Goal: Information Seeking & Learning: Learn about a topic

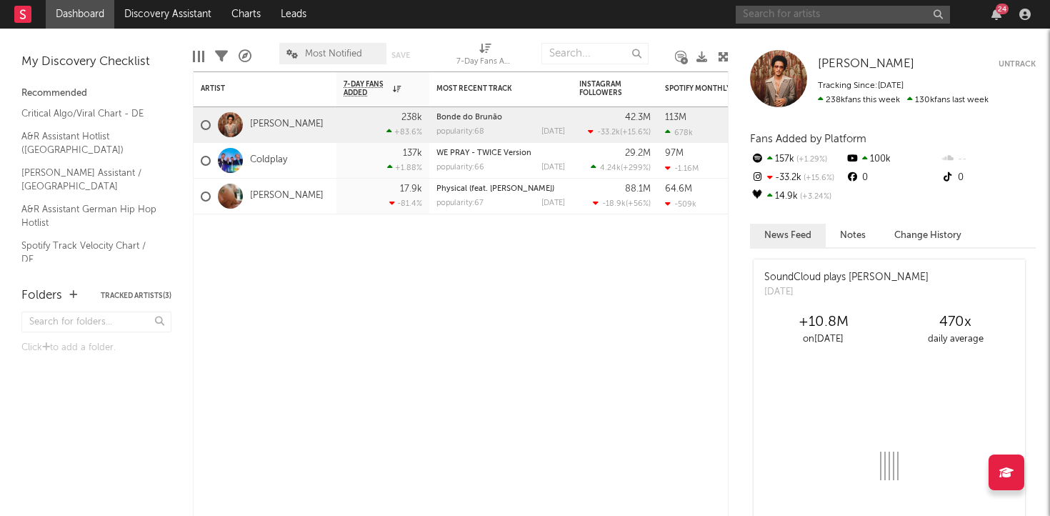
click at [786, 13] on input "text" at bounding box center [843, 15] width 214 height 18
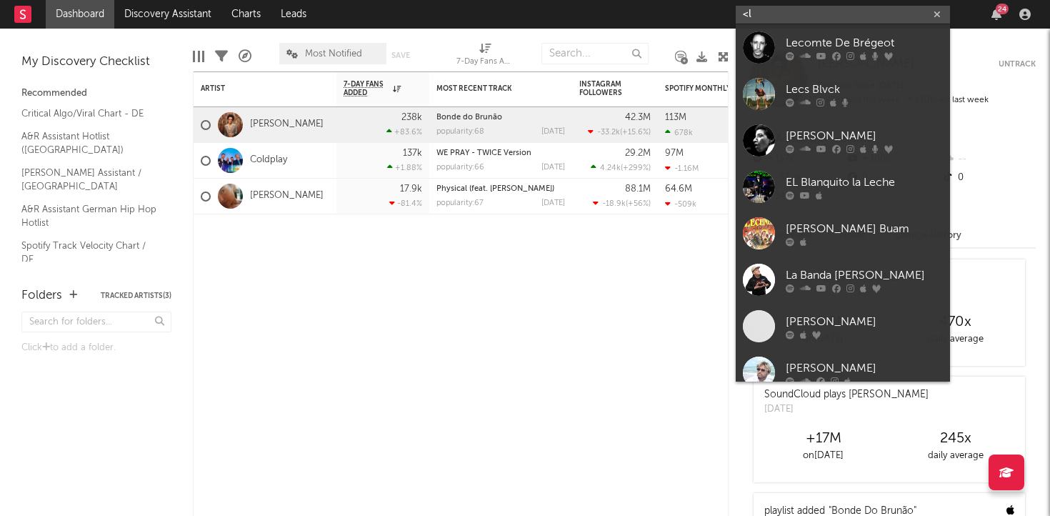
type input "<"
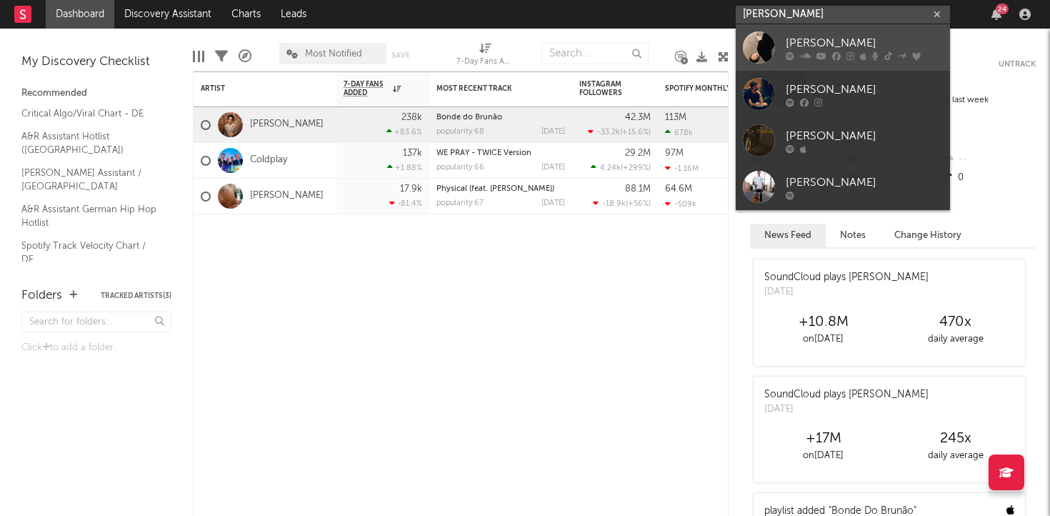
type input "[PERSON_NAME]"
click at [843, 34] on div "[PERSON_NAME]" at bounding box center [864, 42] width 157 height 17
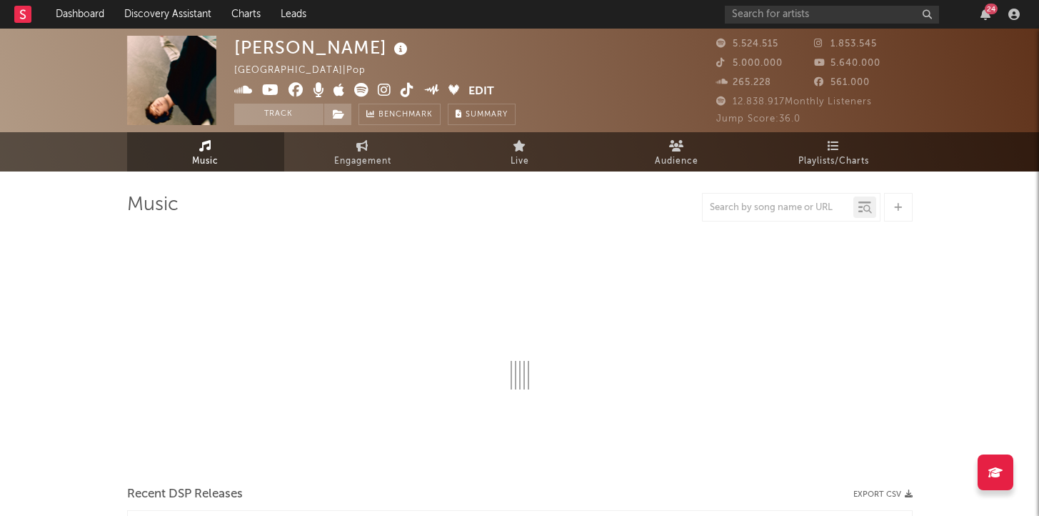
select select "6m"
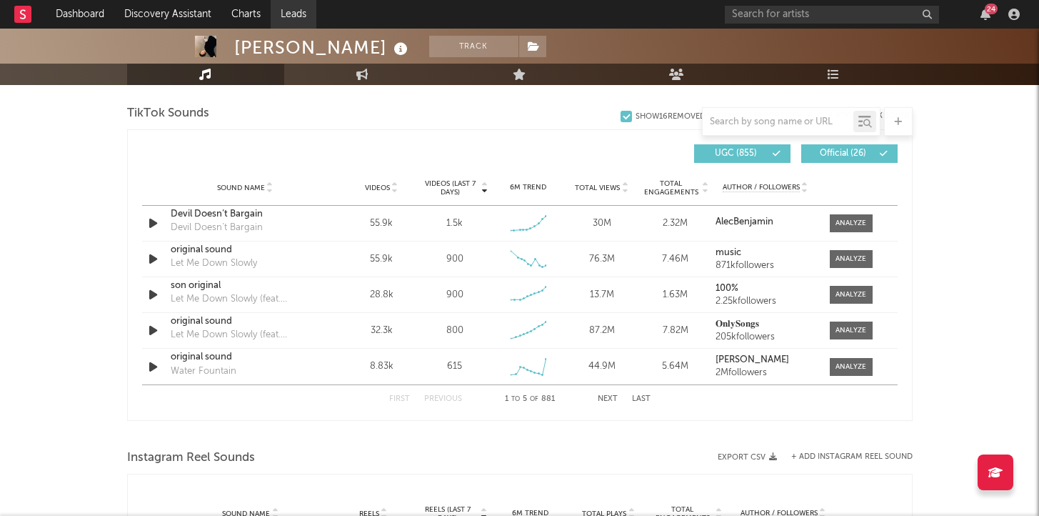
scroll to position [958, 0]
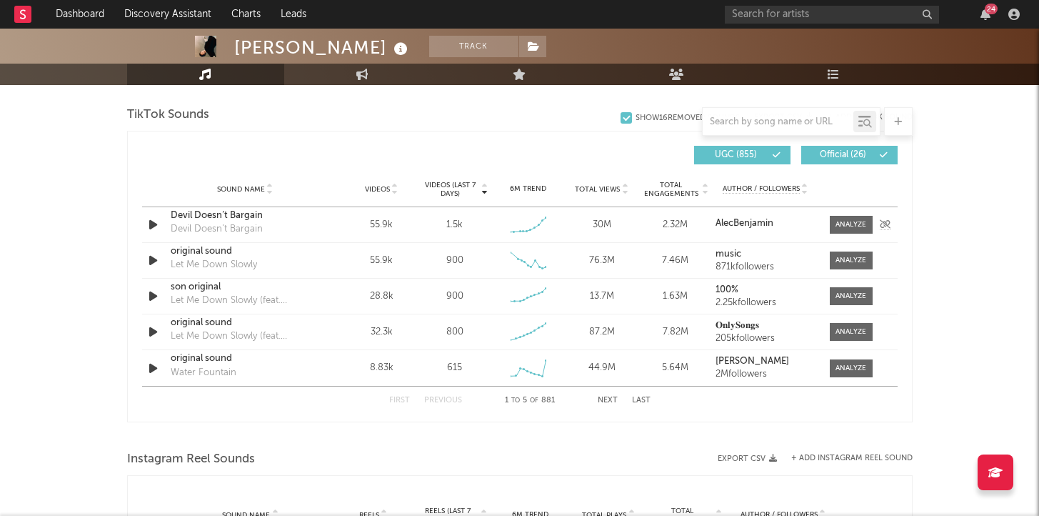
click at [241, 216] on div "Devil Doesn’t Bargain" at bounding box center [245, 216] width 149 height 14
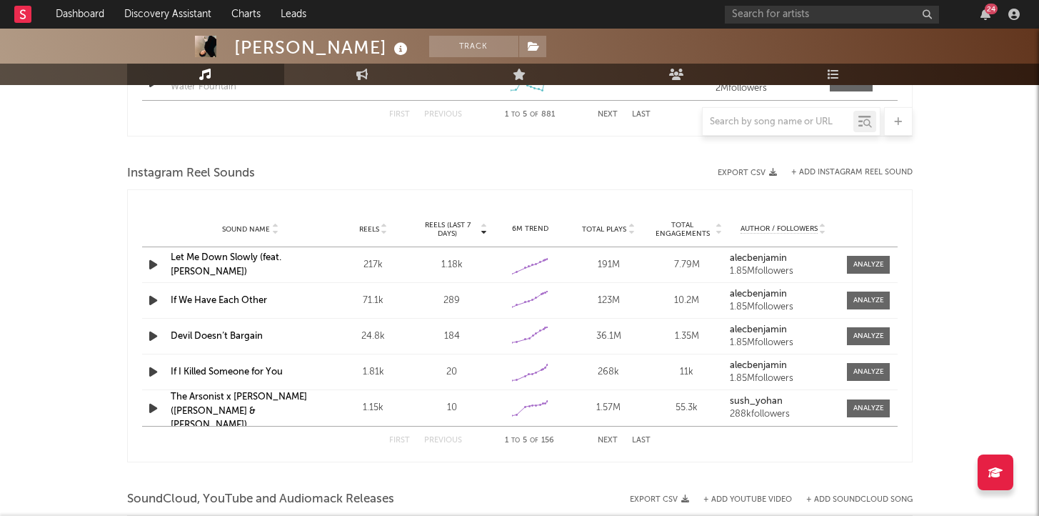
scroll to position [1248, 0]
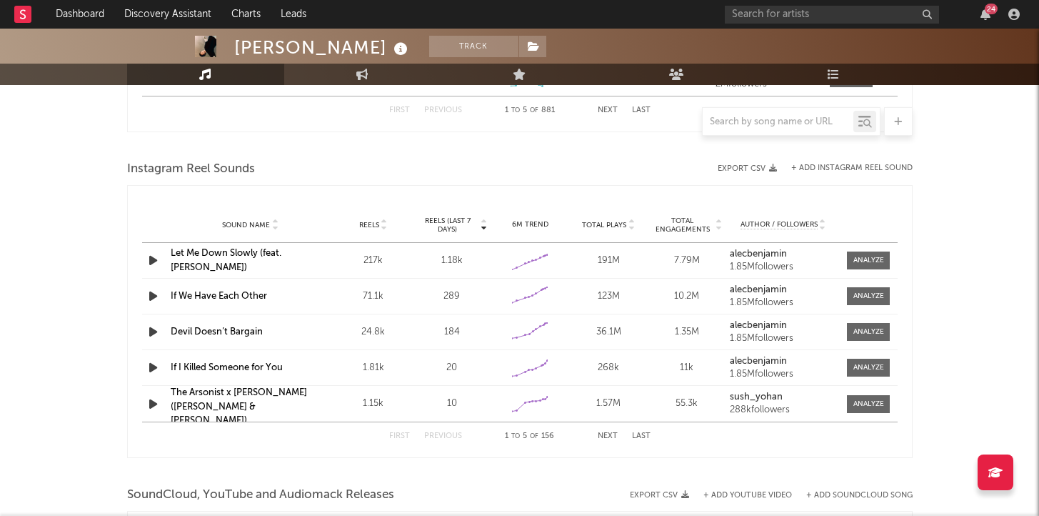
click at [779, 22] on input "text" at bounding box center [832, 15] width 214 height 18
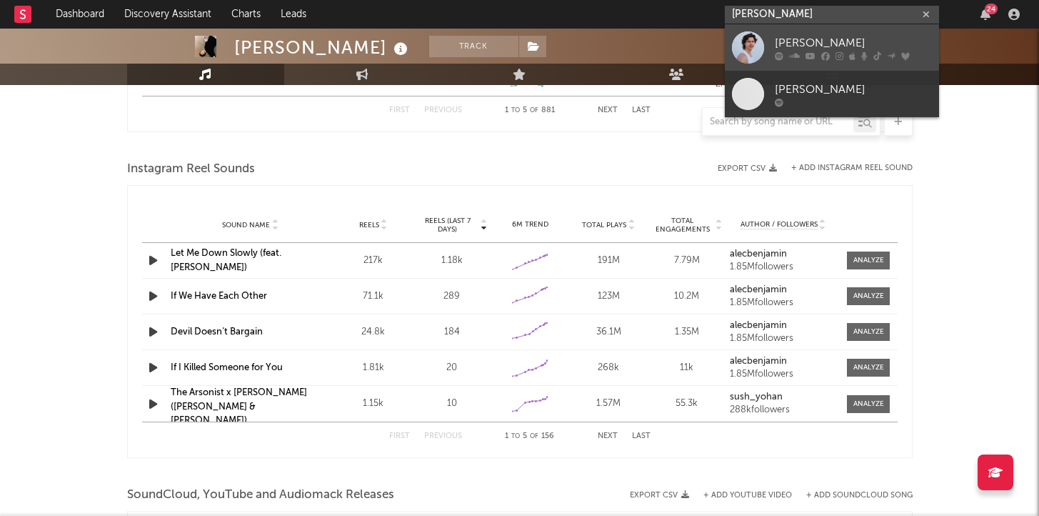
type input "[PERSON_NAME]"
click at [801, 44] on div "[PERSON_NAME]" at bounding box center [853, 42] width 157 height 17
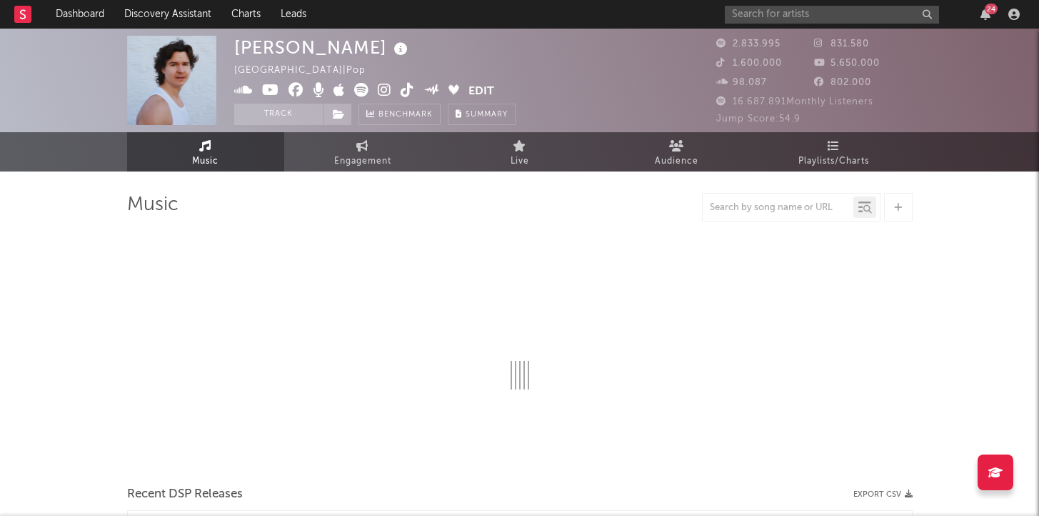
select select "6m"
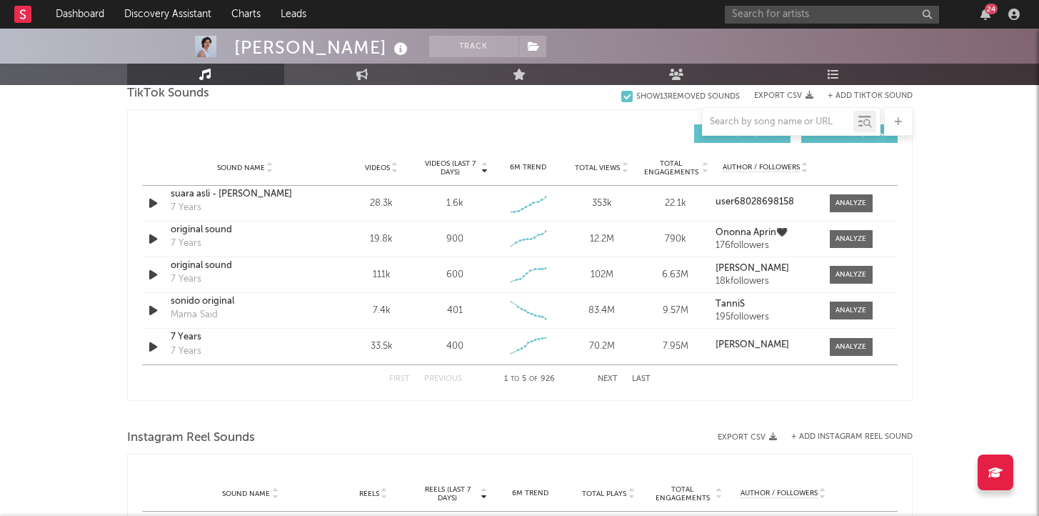
scroll to position [976, 0]
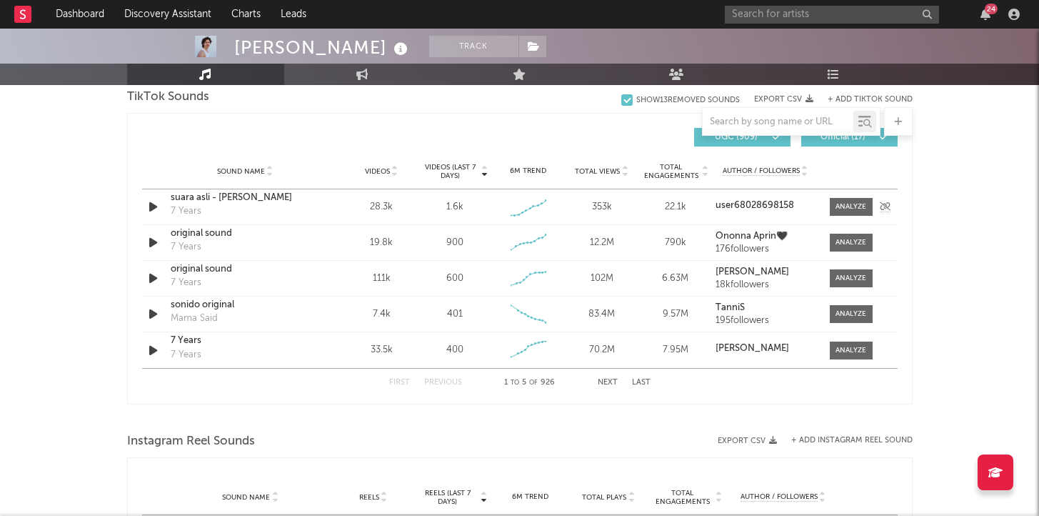
click at [224, 196] on div "suara asli - [PERSON_NAME]" at bounding box center [245, 198] width 149 height 14
click at [848, 211] on div at bounding box center [851, 206] width 31 height 11
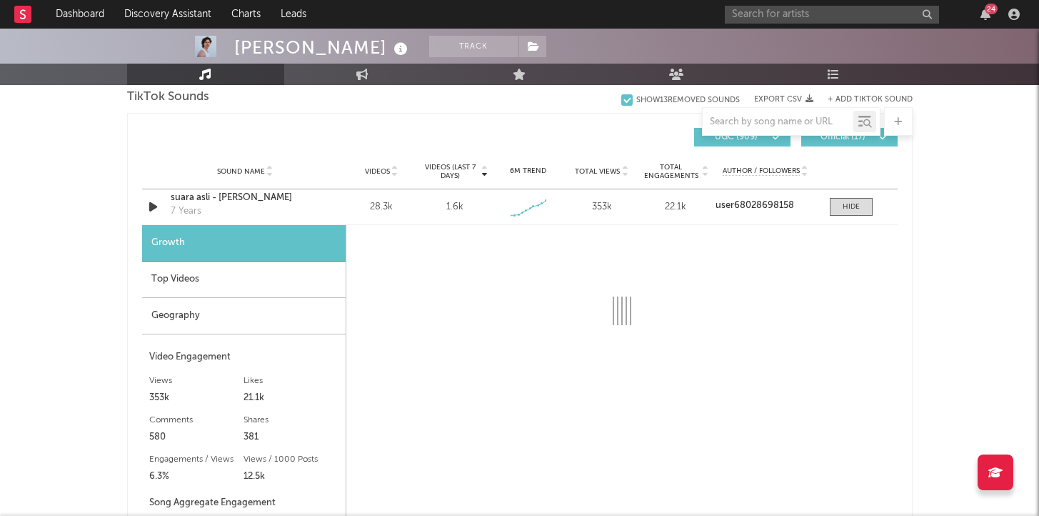
click at [264, 316] on div "Geography" at bounding box center [244, 316] width 204 height 36
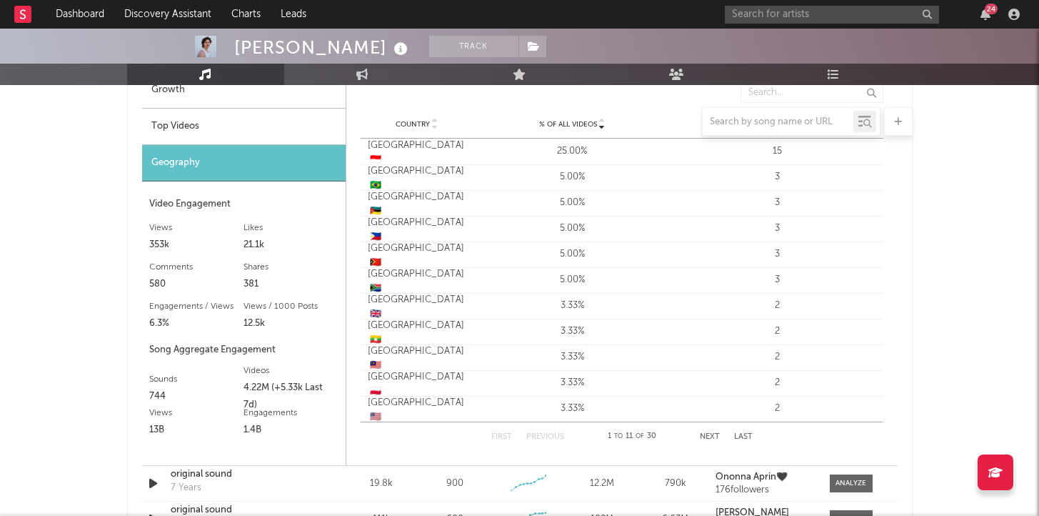
scroll to position [1130, 0]
click at [751, 14] on input "text" at bounding box center [832, 15] width 214 height 18
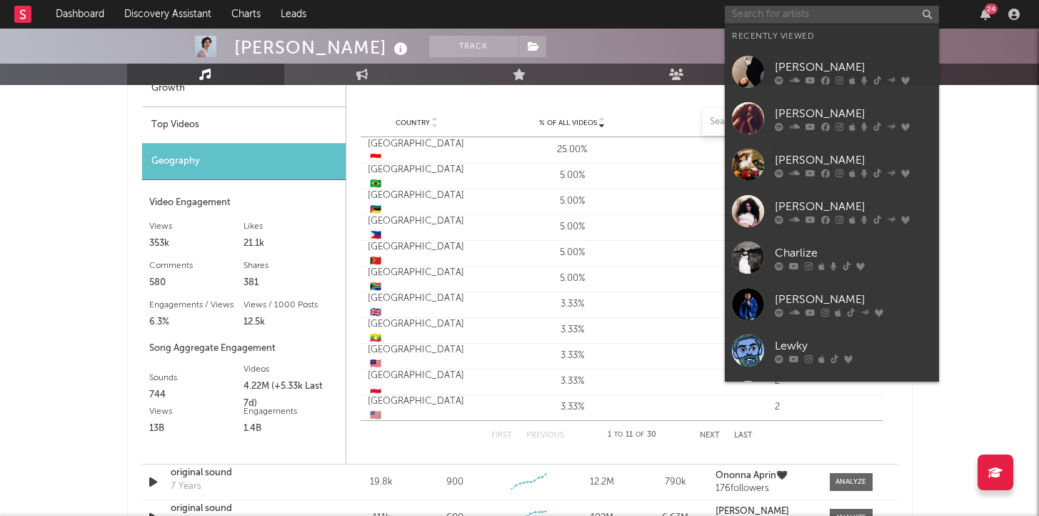
click at [751, 14] on input "text" at bounding box center [832, 15] width 214 height 18
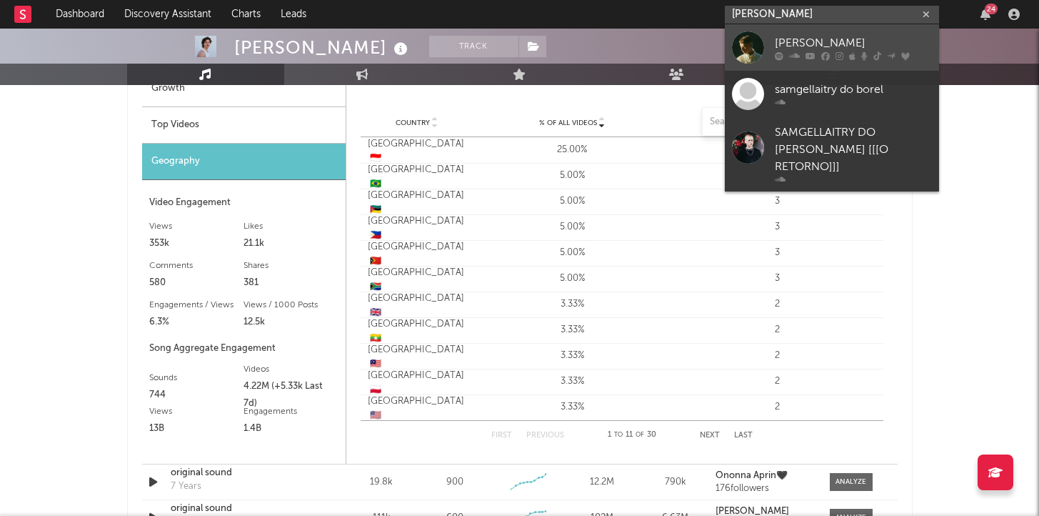
type input "[PERSON_NAME]"
click at [804, 44] on div "[PERSON_NAME]" at bounding box center [853, 42] width 157 height 17
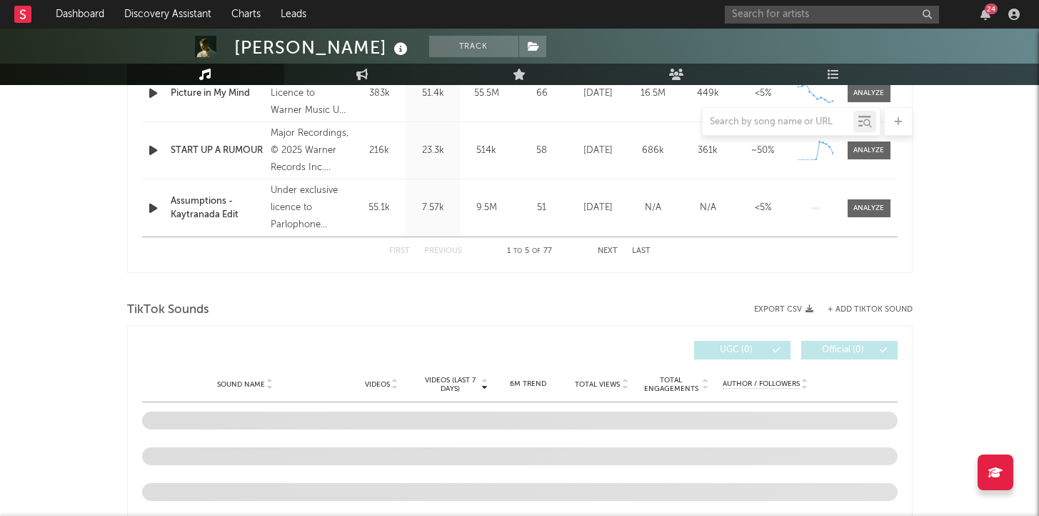
scroll to position [651, 0]
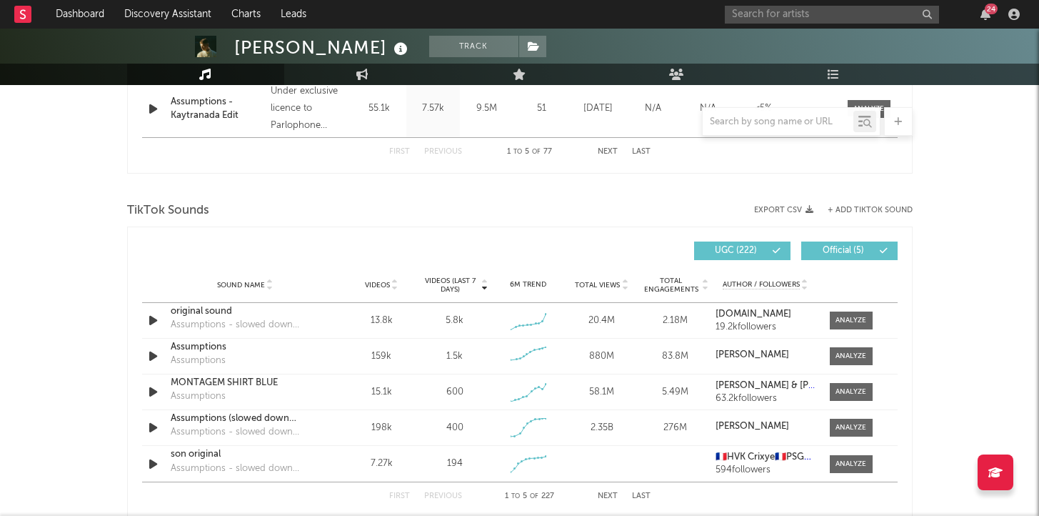
select select "6m"
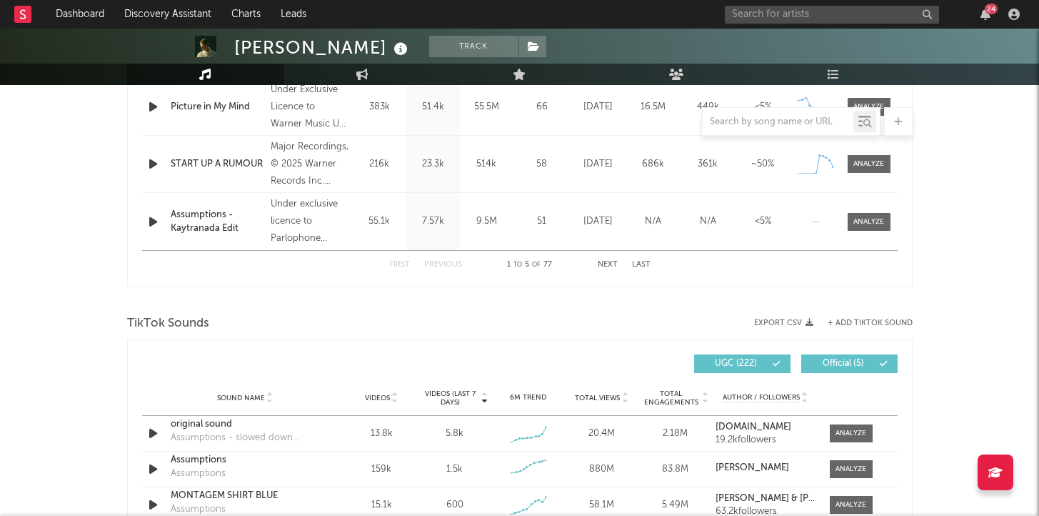
scroll to position [866, 0]
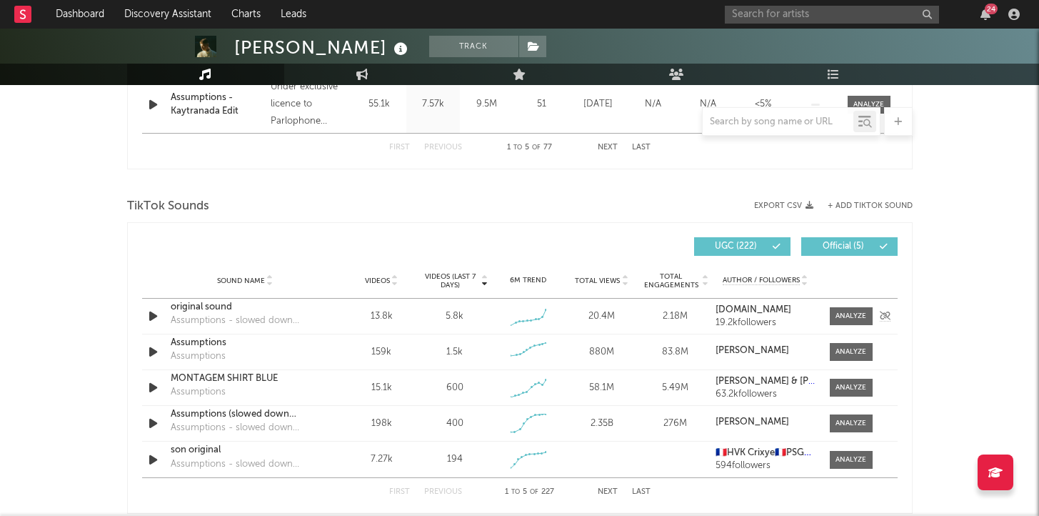
click at [152, 312] on icon "button" at bounding box center [153, 316] width 15 height 18
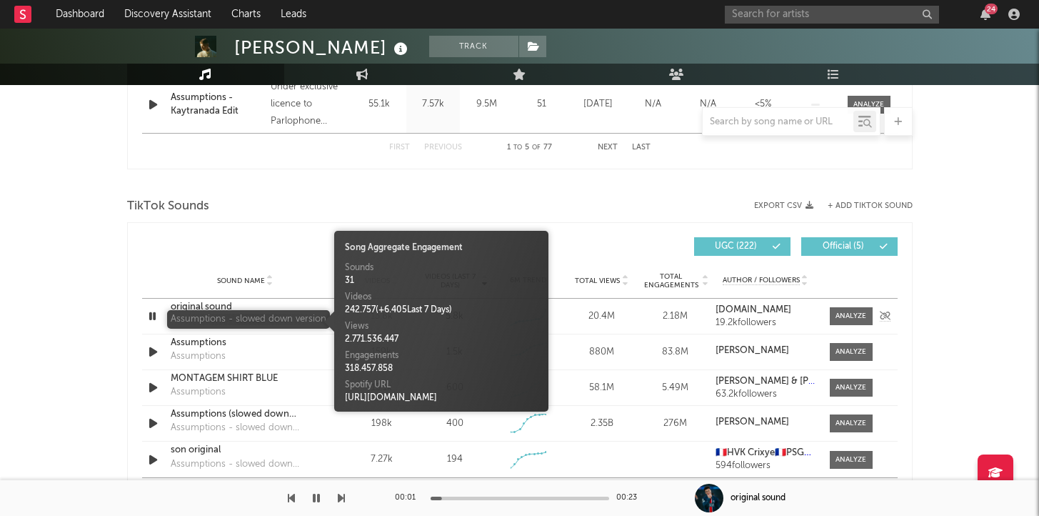
click at [178, 314] on div "Assumptions - slowed down version" at bounding box center [245, 321] width 149 height 14
click at [182, 306] on div "original sound" at bounding box center [245, 307] width 149 height 14
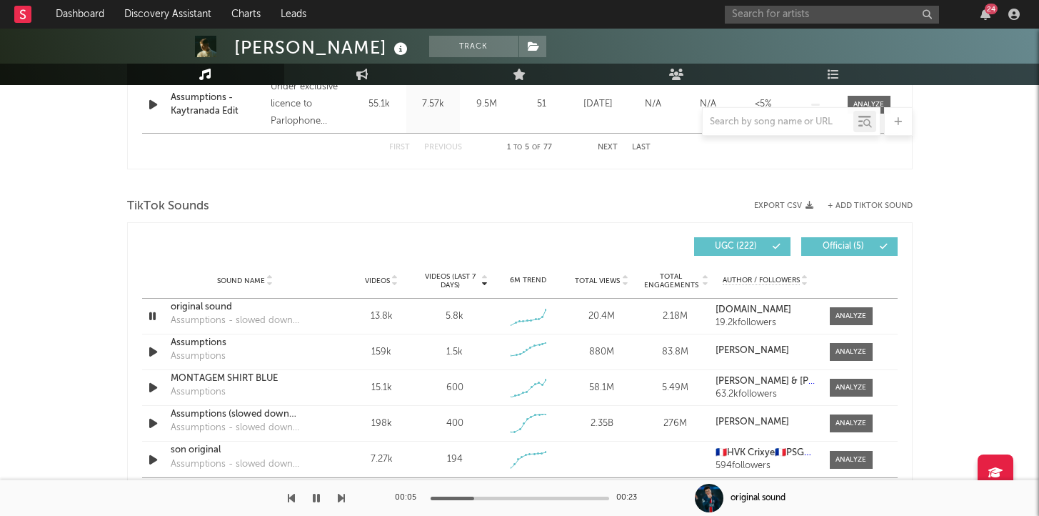
click at [317, 495] on icon "button" at bounding box center [316, 497] width 7 height 11
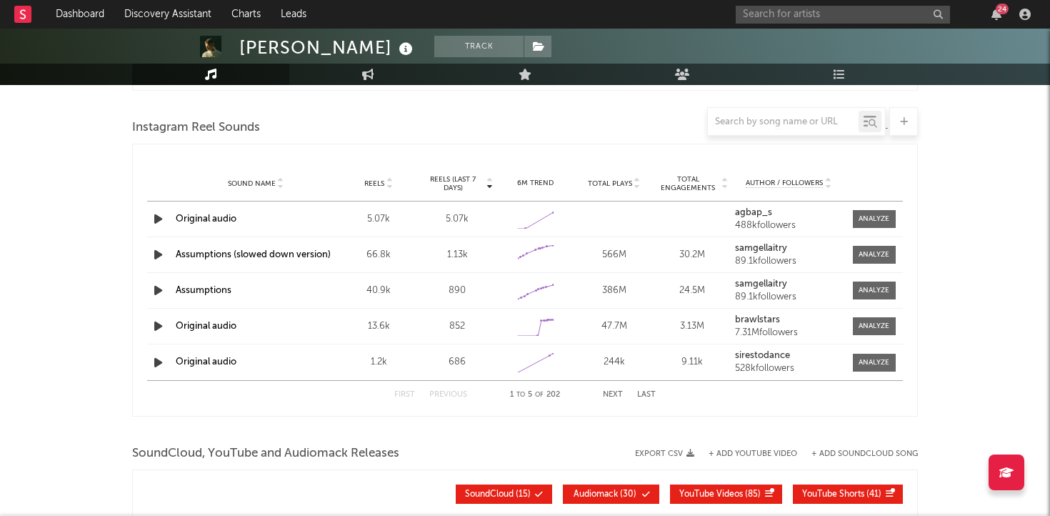
scroll to position [1279, 0]
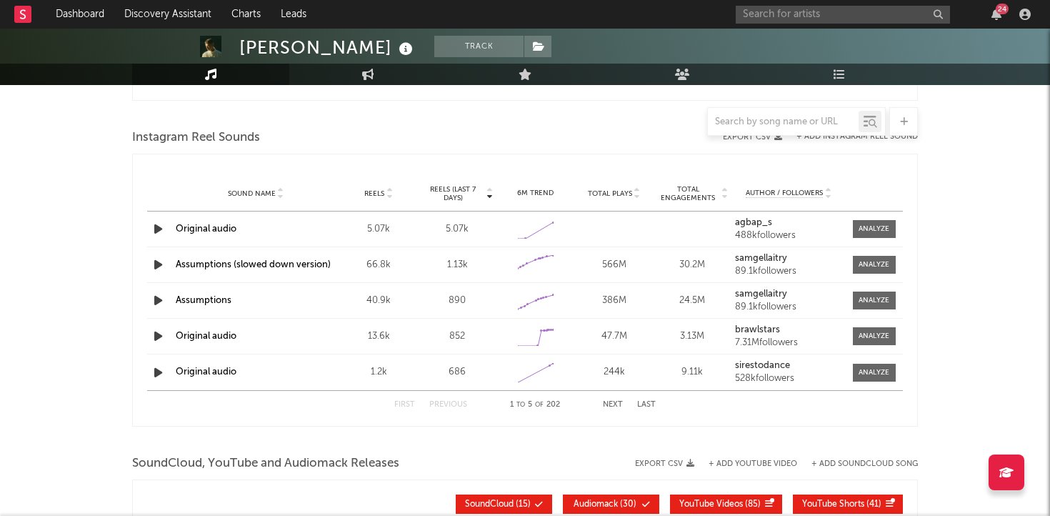
click at [458, 227] on div "5.07k" at bounding box center [456, 229] width 71 height 14
copy div "5.07k 6M Trend Created with Highcharts 10.3.3 Total Plays Total Engagements Aut…"
click at [872, 220] on span at bounding box center [874, 229] width 43 height 18
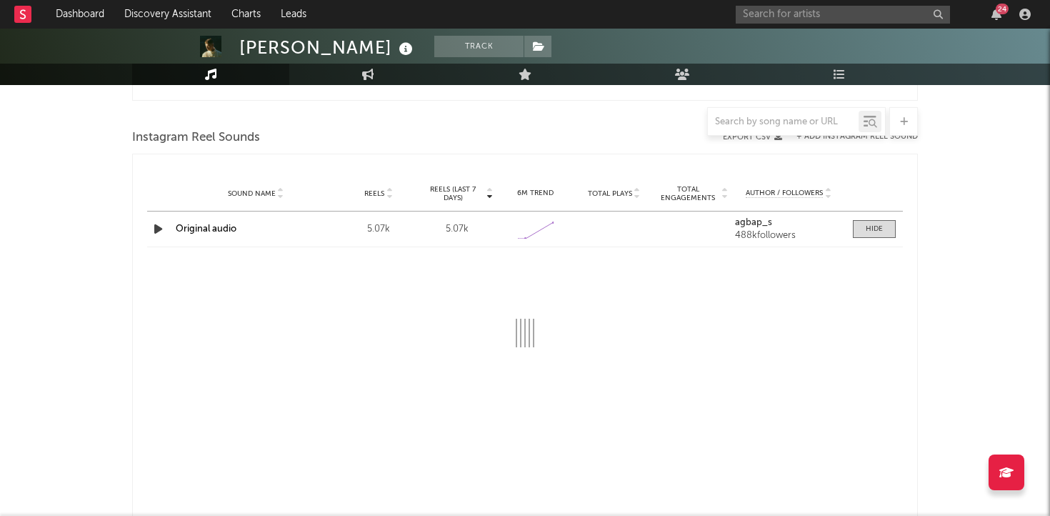
select select "1w"
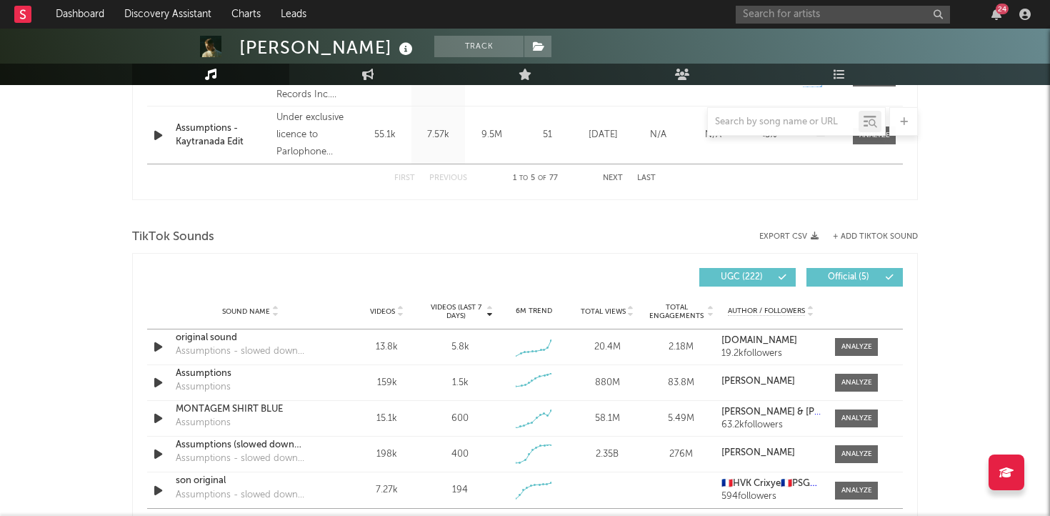
scroll to position [911, 0]
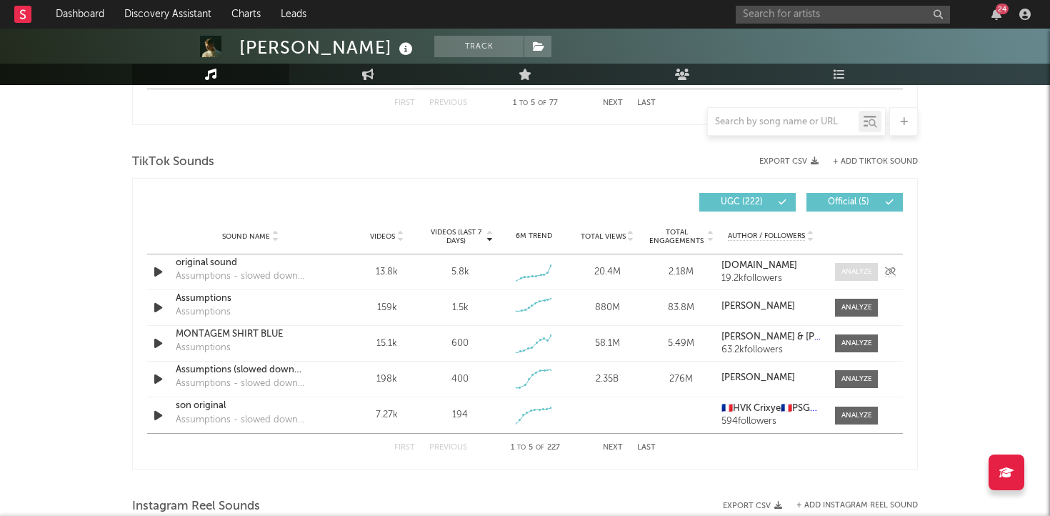
click at [860, 272] on div at bounding box center [856, 271] width 31 height 11
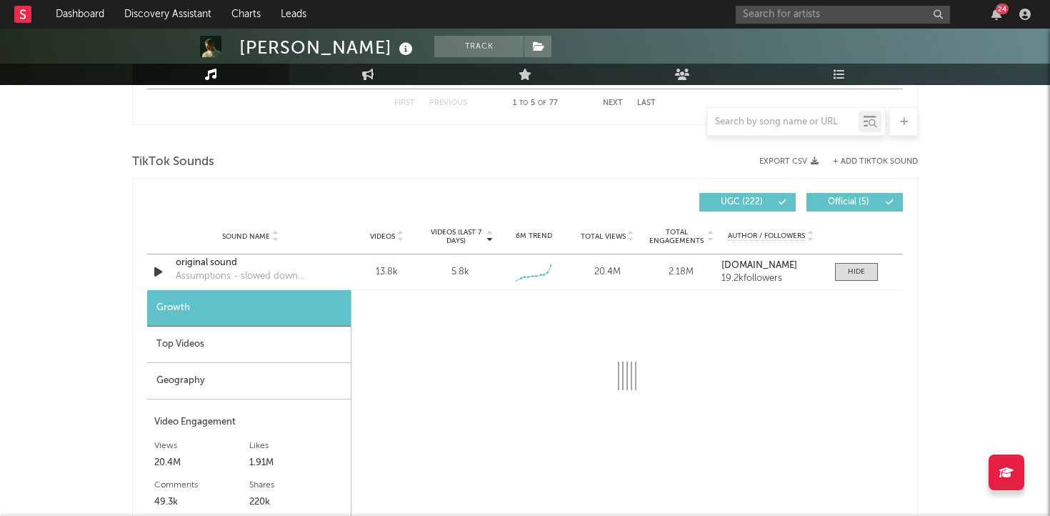
select select "1w"
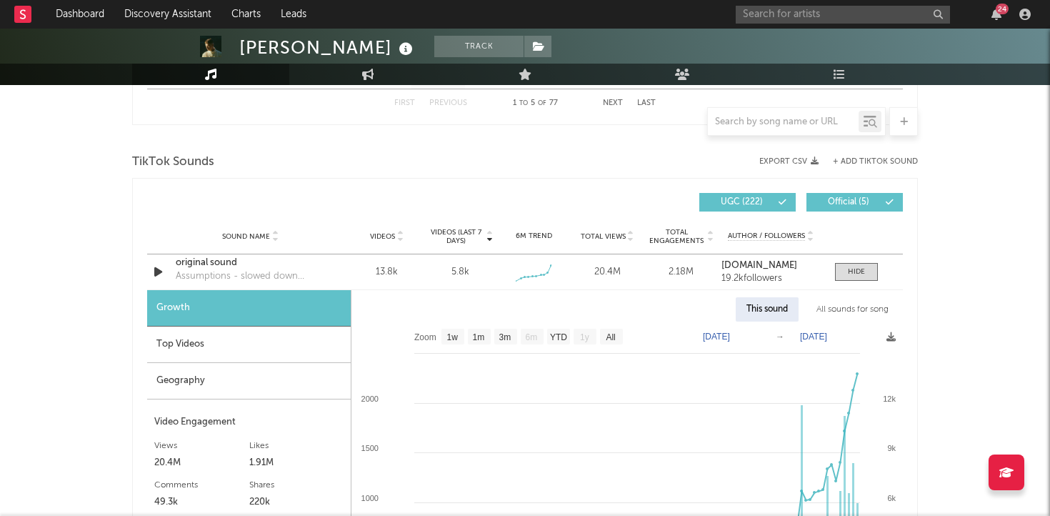
click at [261, 384] on div "Geography" at bounding box center [249, 381] width 204 height 36
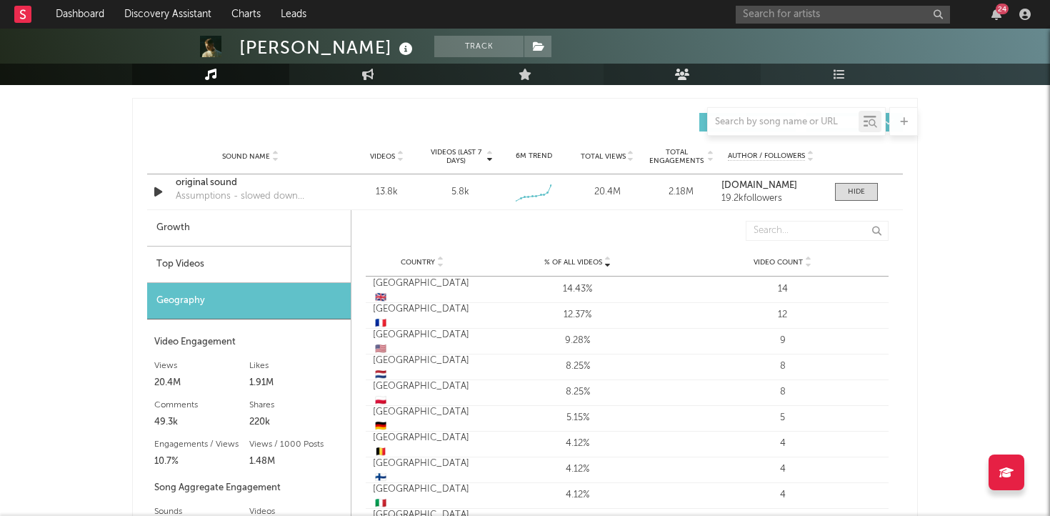
scroll to position [993, 0]
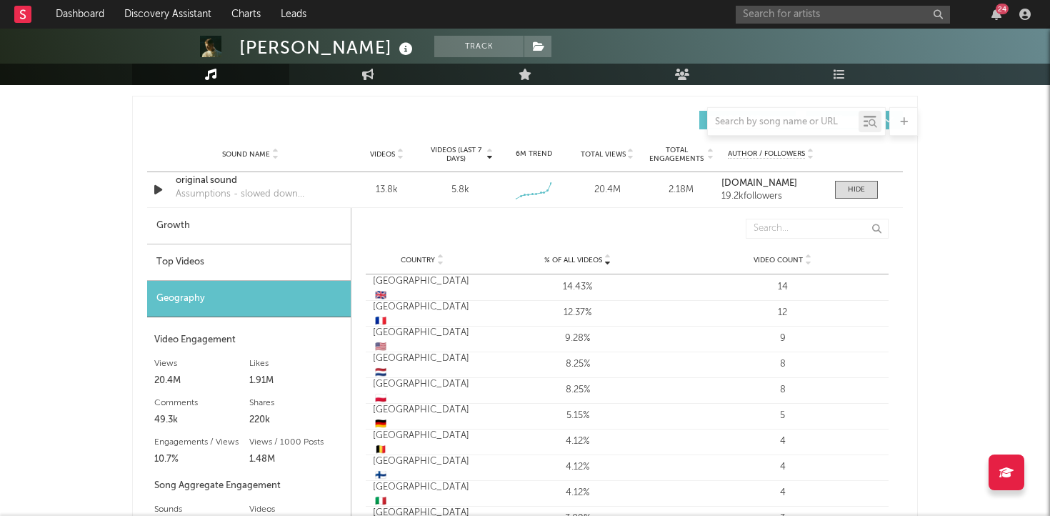
click at [296, 231] on div "Growth" at bounding box center [249, 226] width 204 height 36
select select "1w"
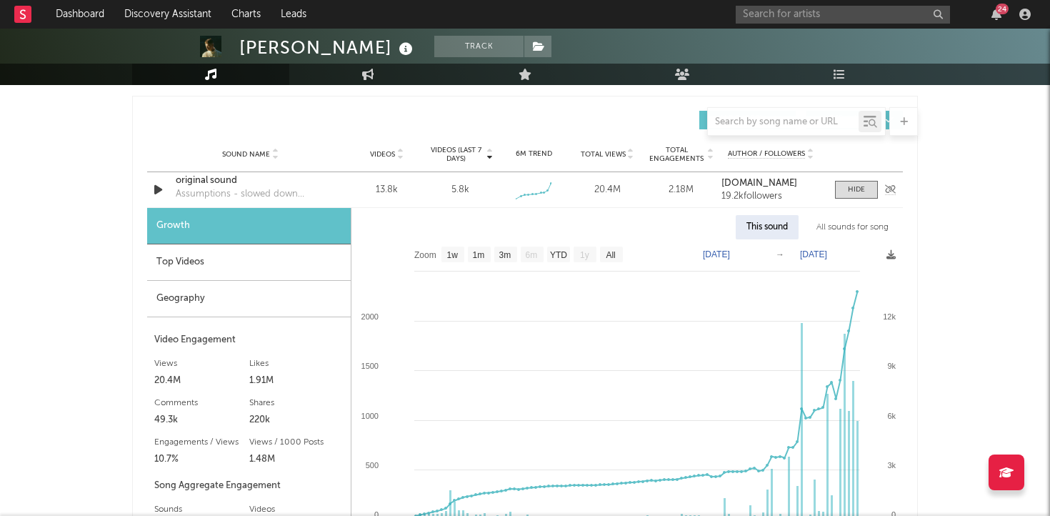
click at [212, 176] on div "original sound" at bounding box center [250, 181] width 149 height 14
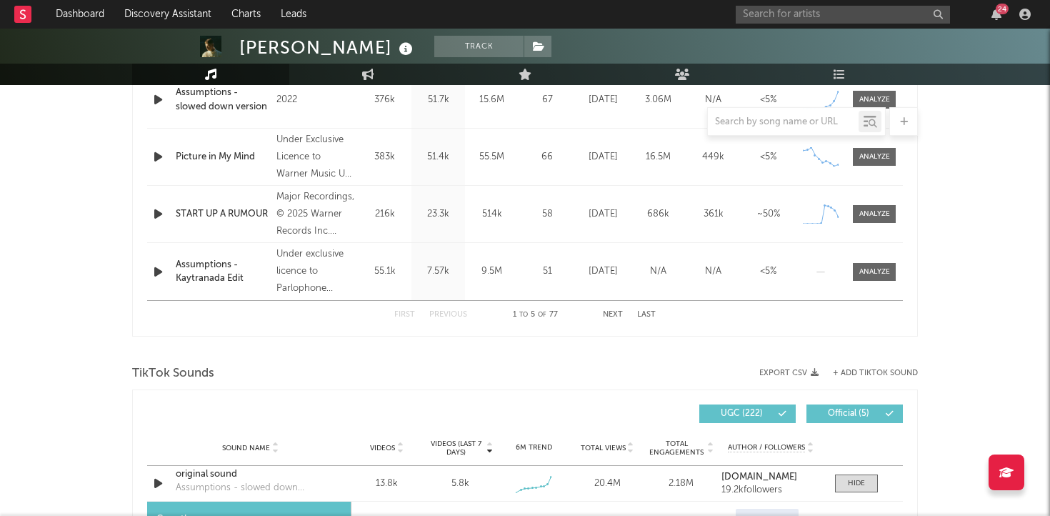
scroll to position [511, 0]
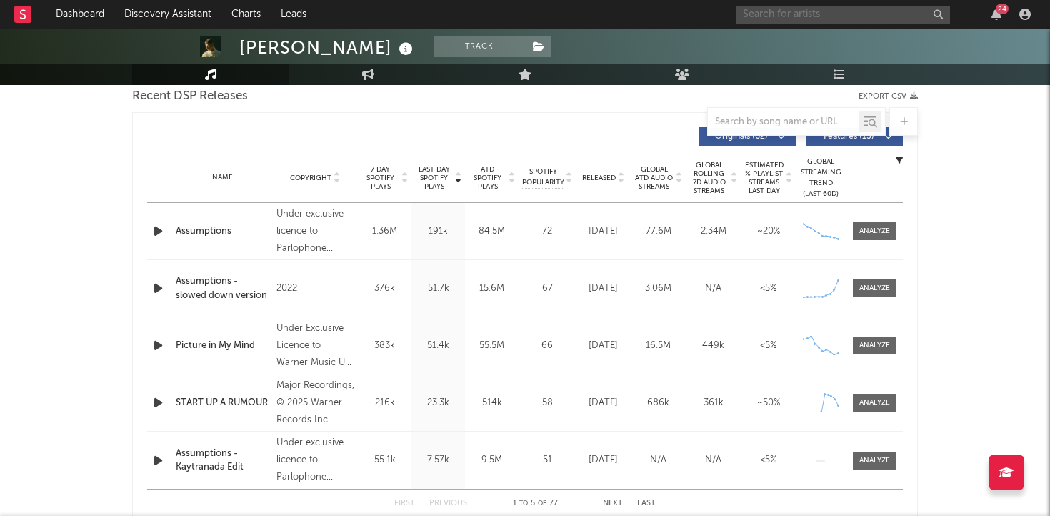
click at [770, 14] on input "text" at bounding box center [843, 15] width 214 height 18
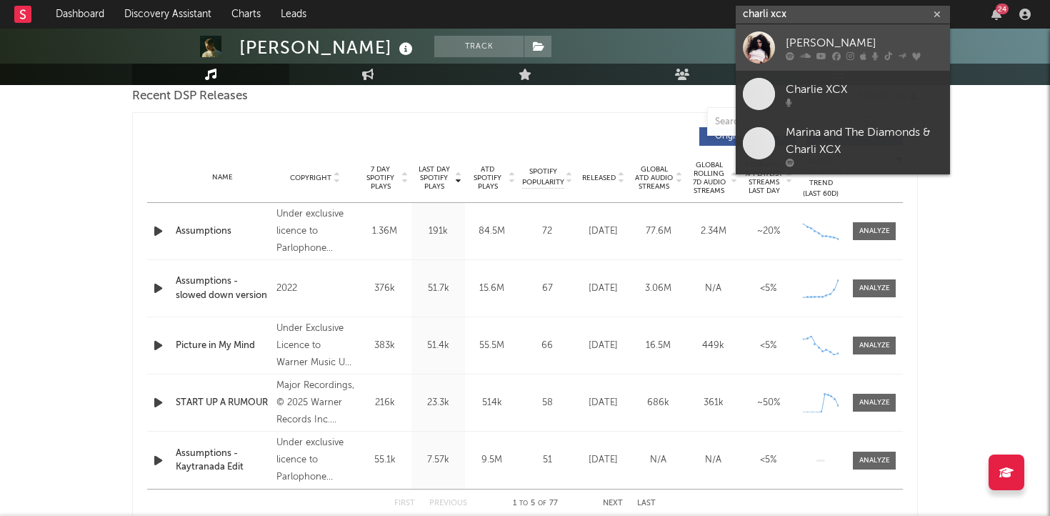
type input "charli xcx"
click at [817, 54] on icon at bounding box center [821, 55] width 10 height 9
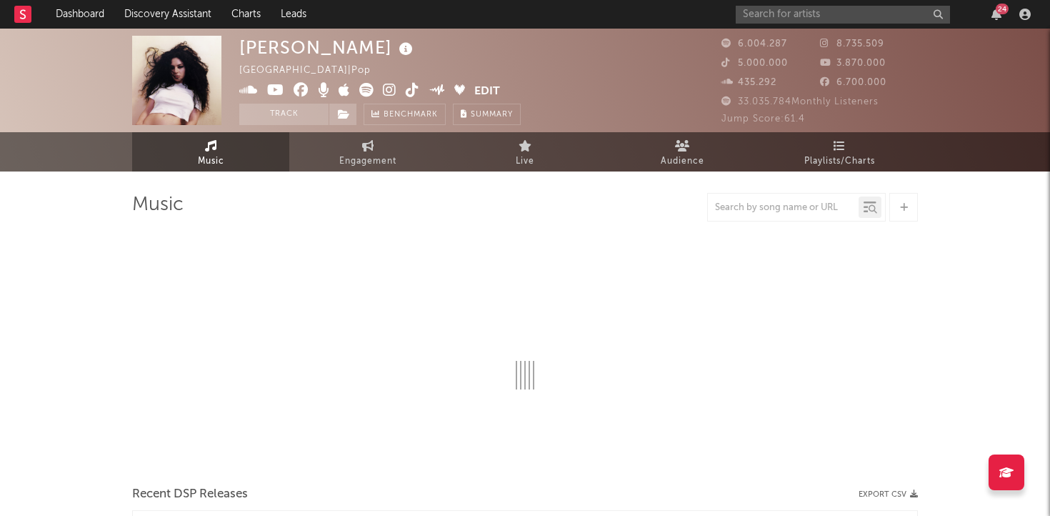
select select "6m"
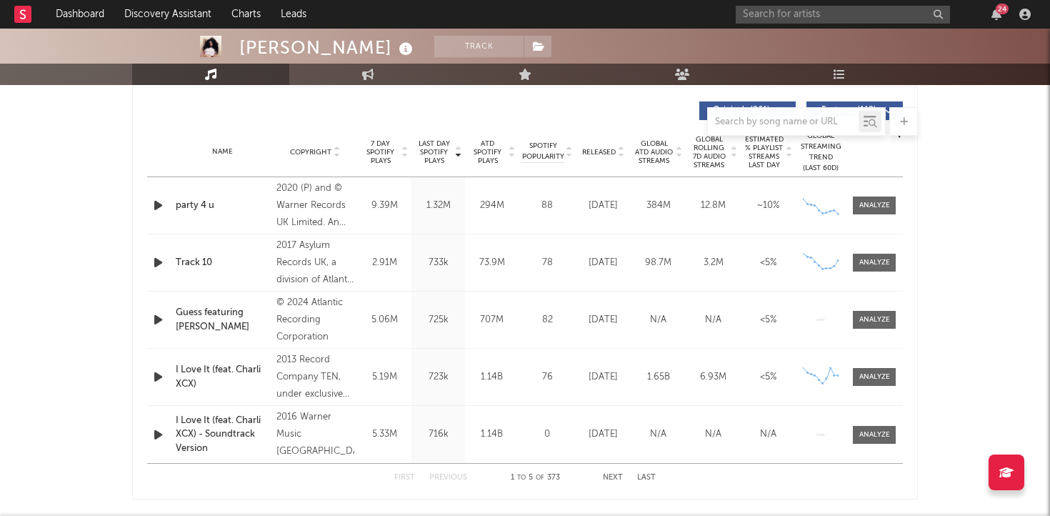
scroll to position [546, 0]
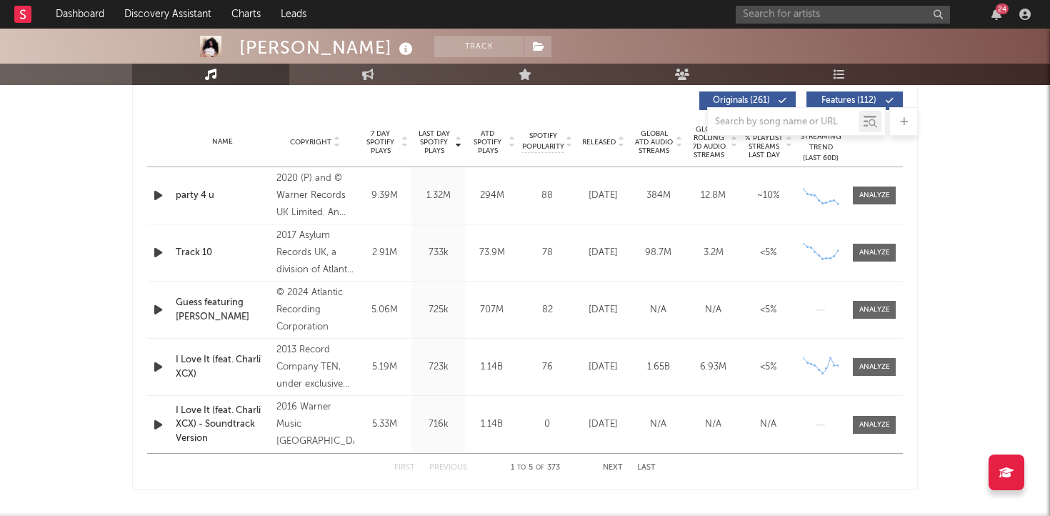
click at [613, 469] on button "Next" at bounding box center [613, 468] width 20 height 8
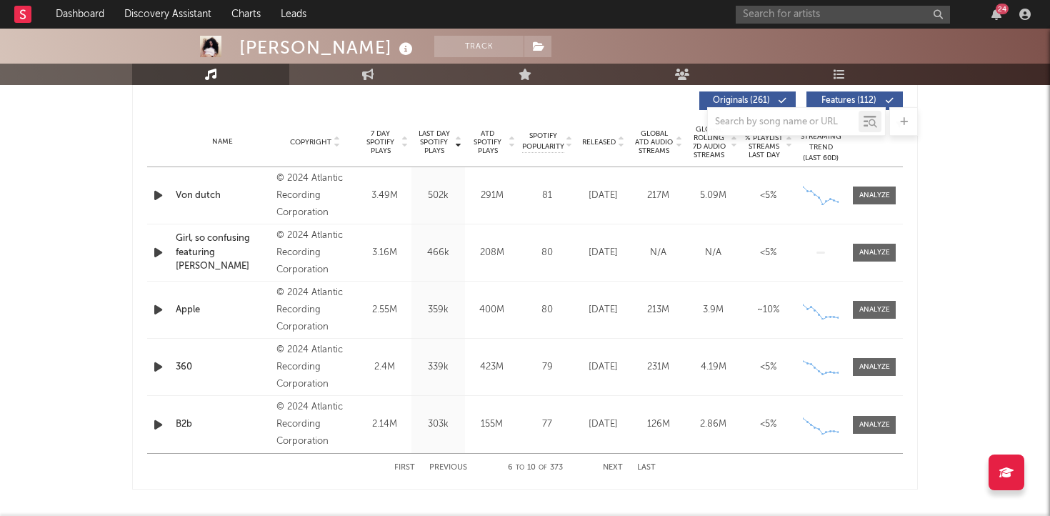
click at [613, 469] on button "Next" at bounding box center [613, 468] width 20 height 8
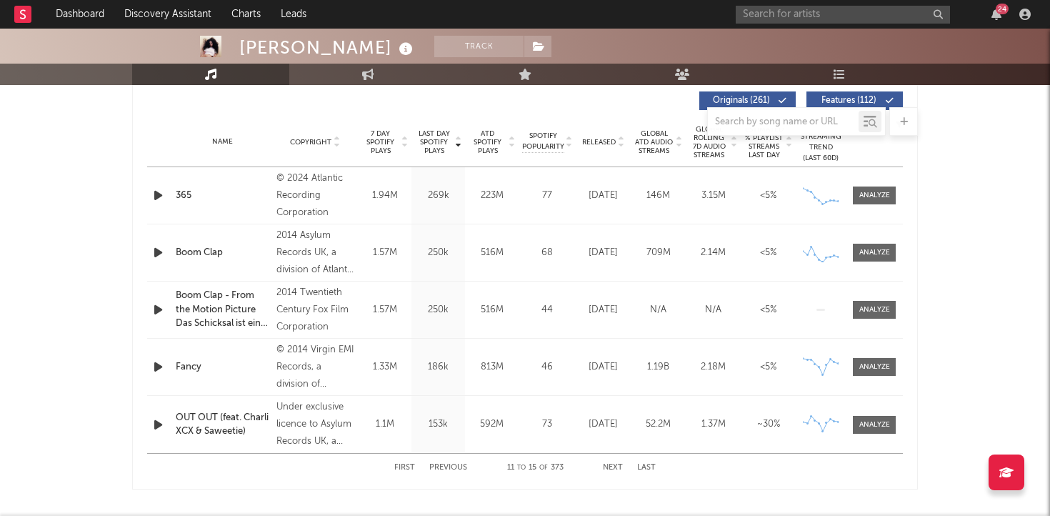
click at [613, 469] on button "Next" at bounding box center [613, 468] width 20 height 8
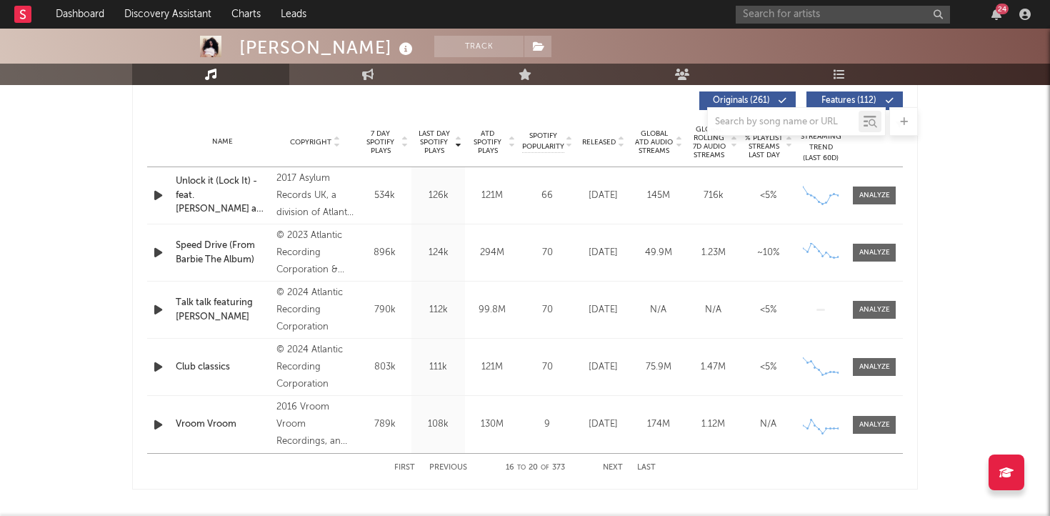
click at [440, 469] on button "Previous" at bounding box center [448, 468] width 38 height 8
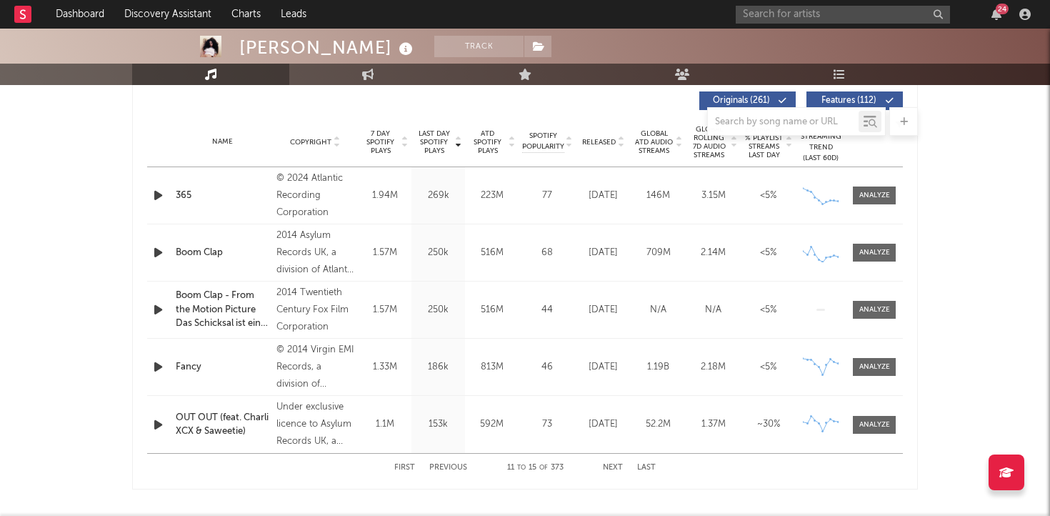
click at [440, 469] on button "Previous" at bounding box center [448, 468] width 38 height 8
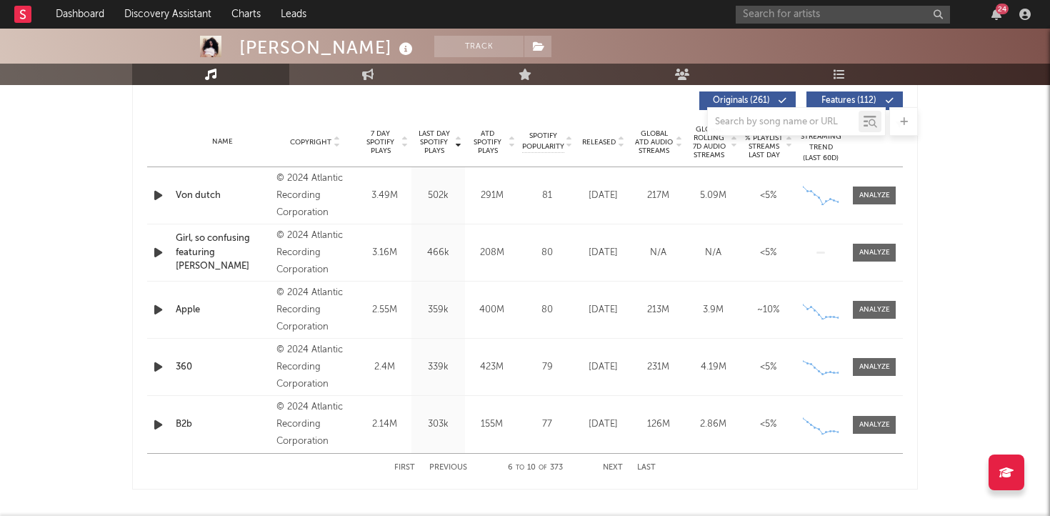
click at [440, 469] on button "Previous" at bounding box center [448, 468] width 38 height 8
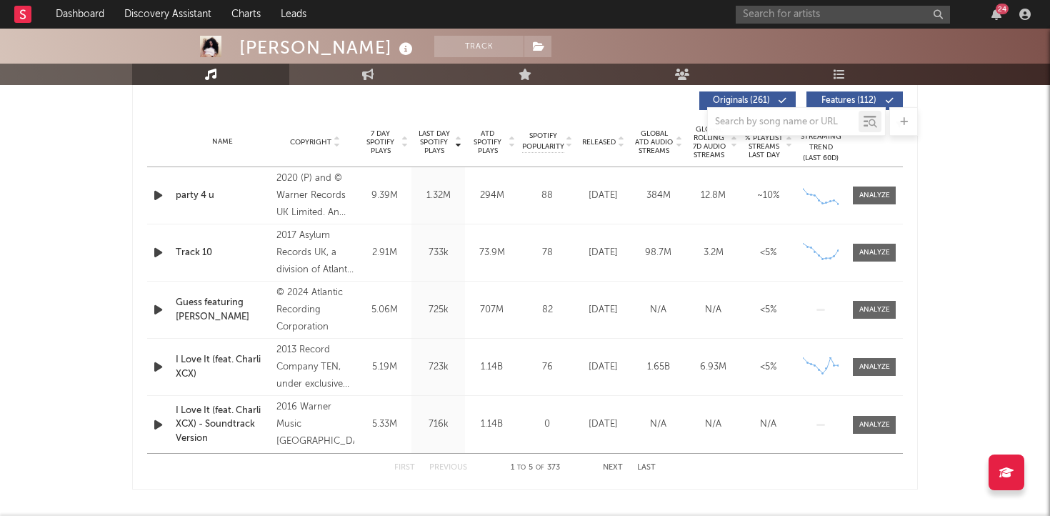
click at [440, 469] on button "Previous" at bounding box center [448, 468] width 38 height 8
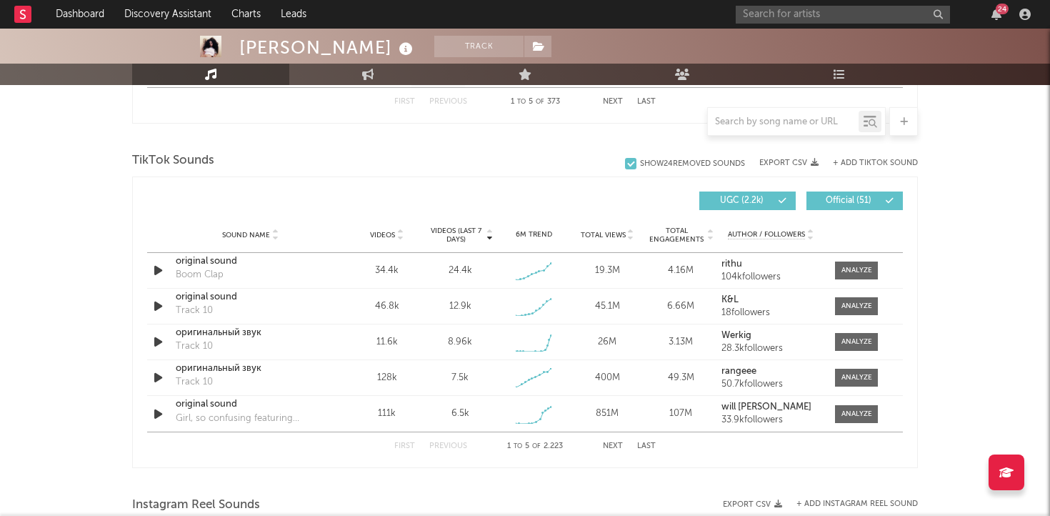
scroll to position [936, 0]
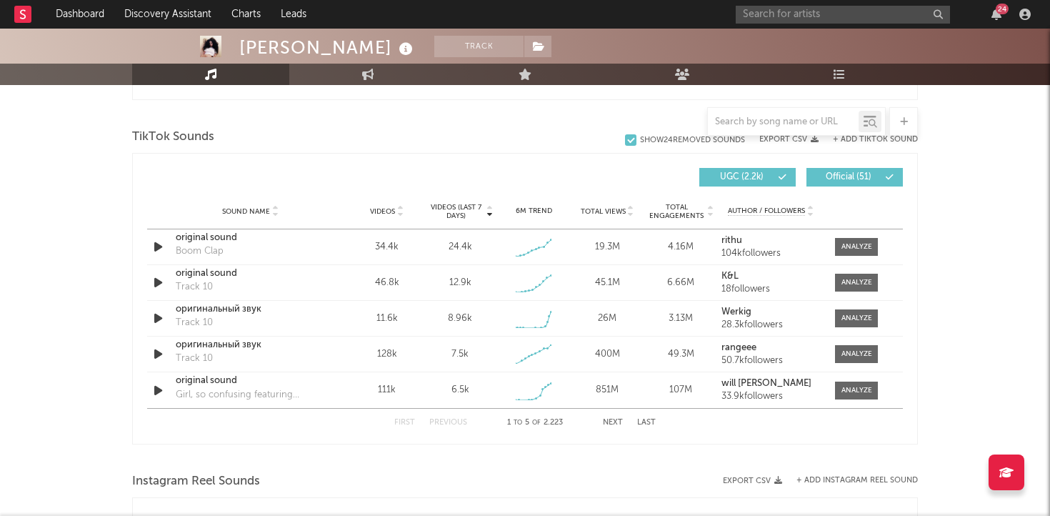
click at [609, 421] on button "Next" at bounding box center [613, 423] width 20 height 8
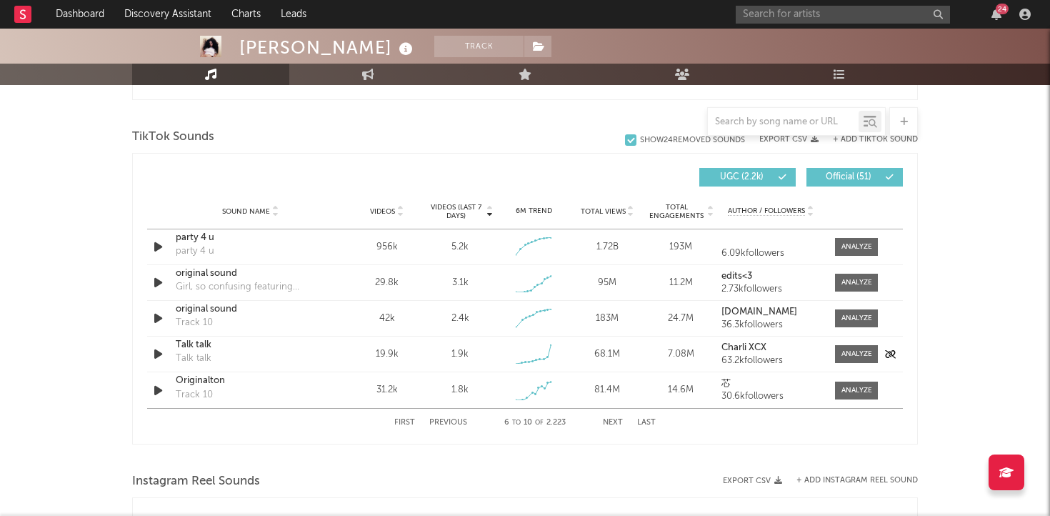
click at [464, 353] on div "1.9k" at bounding box center [459, 354] width 17 height 14
copy div "1.9k"
click at [438, 420] on button "Previous" at bounding box center [448, 423] width 38 height 8
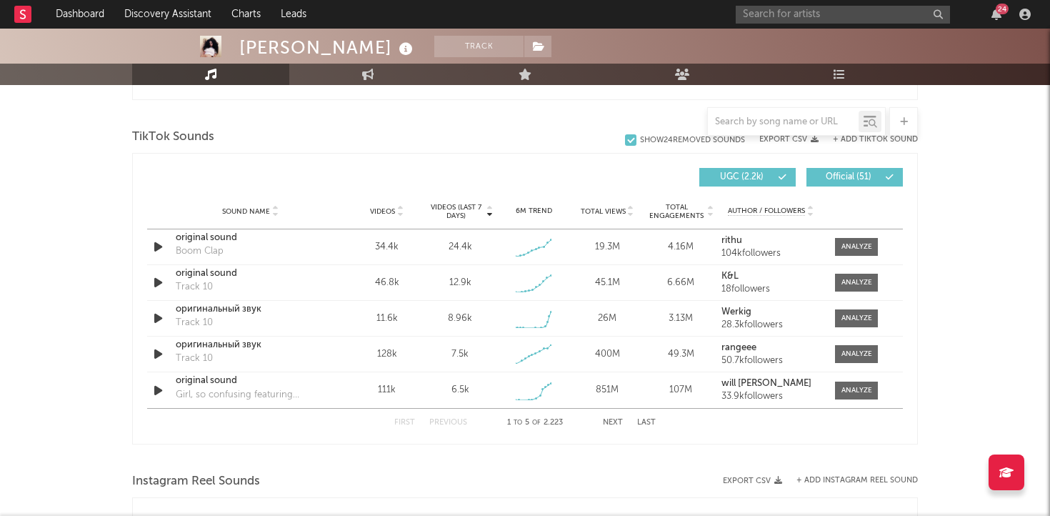
click at [614, 422] on button "Next" at bounding box center [613, 423] width 20 height 8
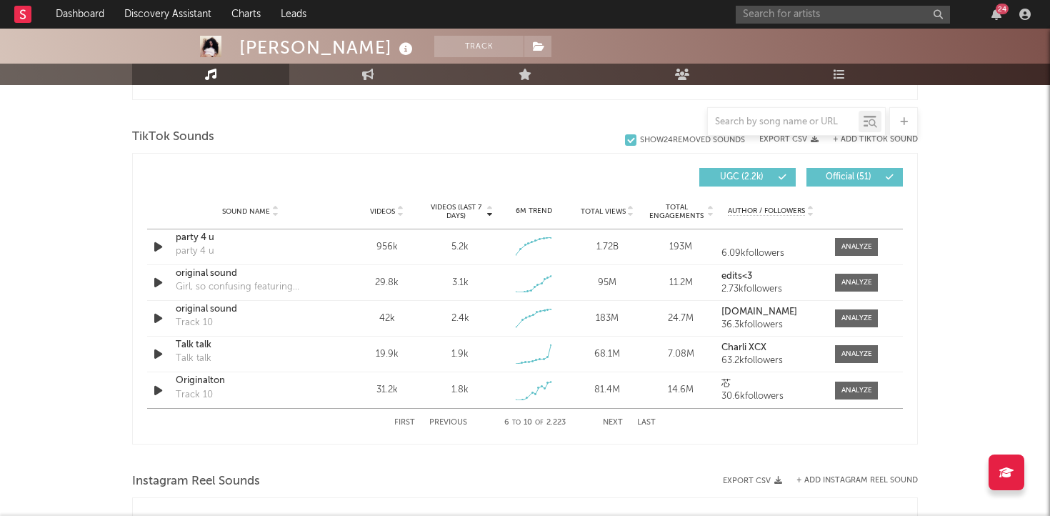
click at [614, 422] on button "Next" at bounding box center [613, 423] width 20 height 8
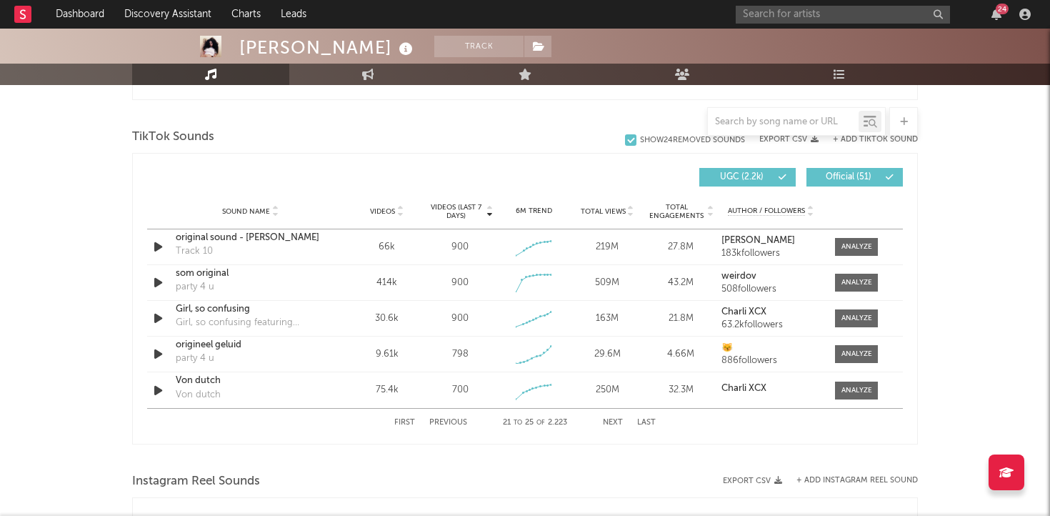
click at [614, 422] on button "Next" at bounding box center [613, 423] width 20 height 8
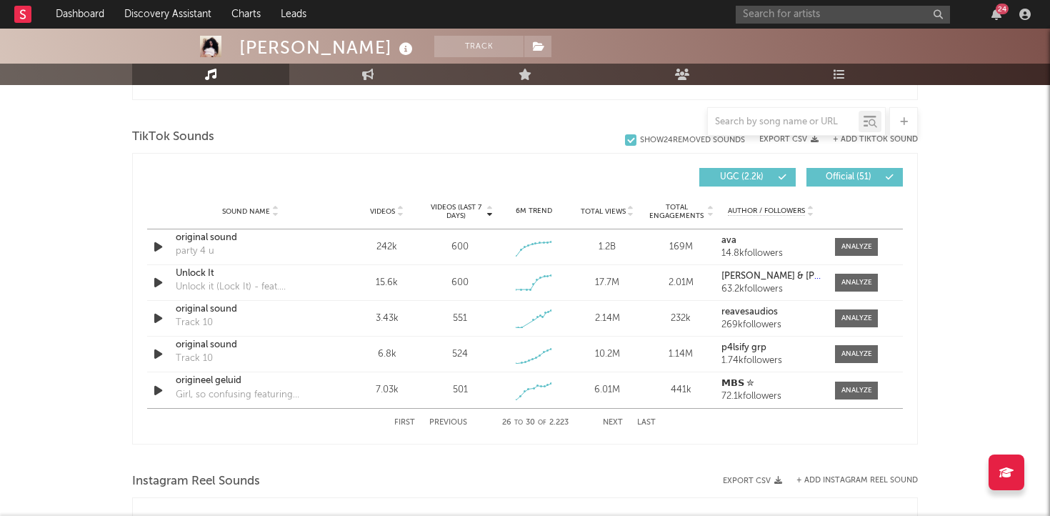
click at [614, 423] on button "Next" at bounding box center [613, 423] width 20 height 8
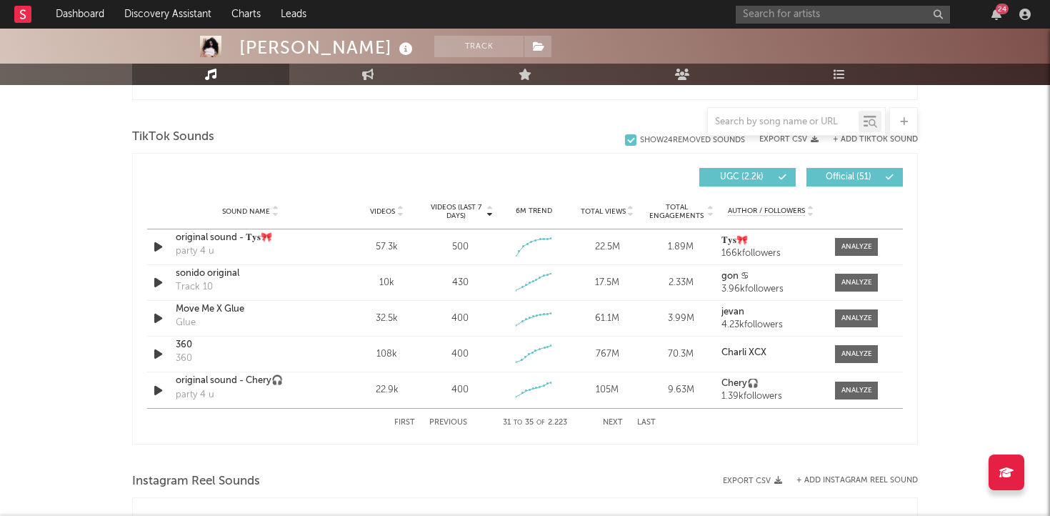
click at [614, 424] on button "Next" at bounding box center [613, 423] width 20 height 8
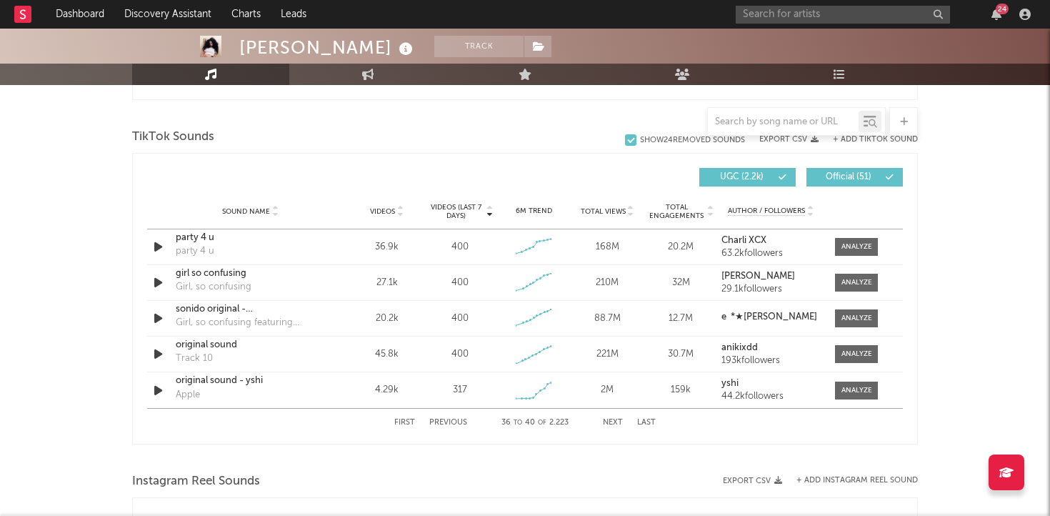
click at [614, 424] on button "Next" at bounding box center [613, 423] width 20 height 8
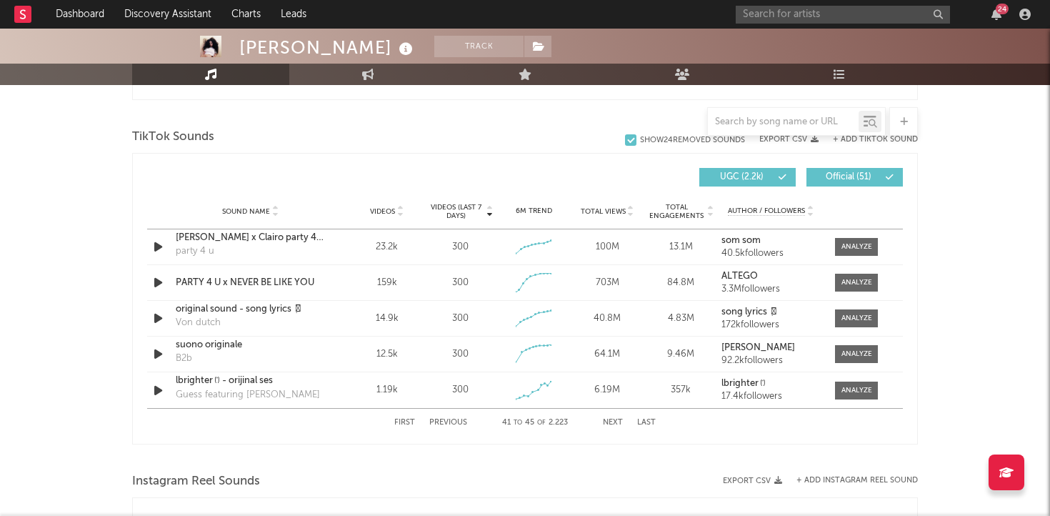
click at [614, 424] on button "Next" at bounding box center [613, 423] width 20 height 8
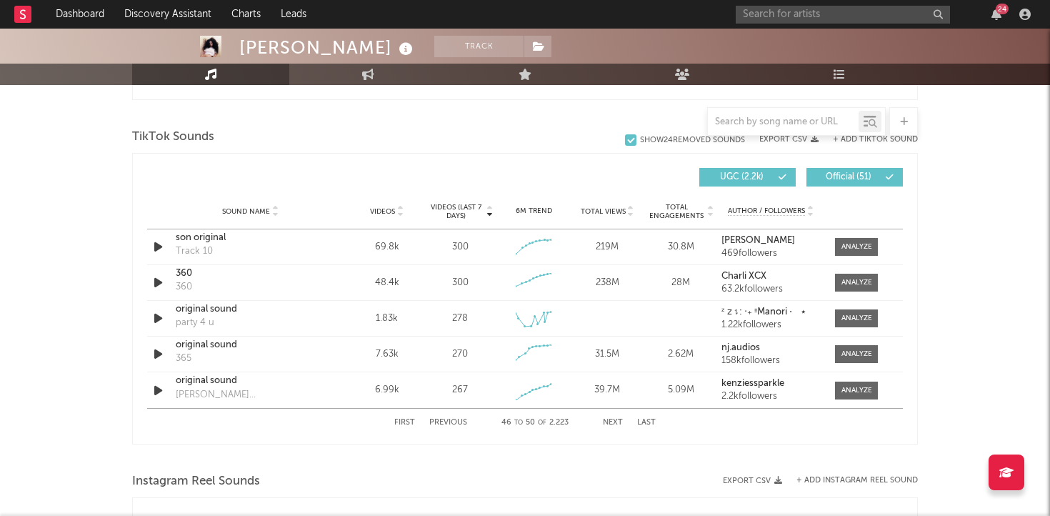
click at [614, 425] on button "Next" at bounding box center [613, 423] width 20 height 8
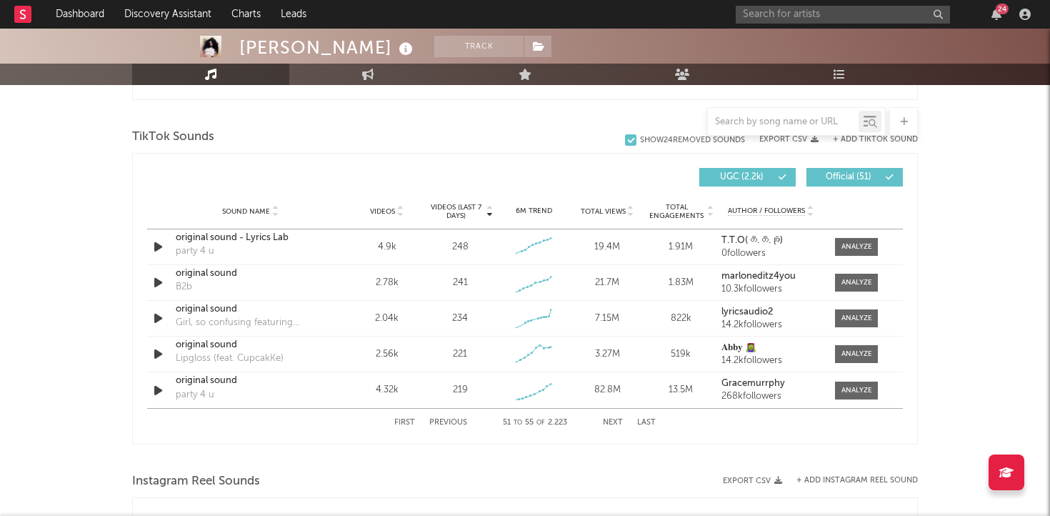
click at [614, 425] on button "Next" at bounding box center [613, 423] width 20 height 8
click at [614, 426] on div "First Previous 56 to 60 of 2.223 Next Last" at bounding box center [524, 423] width 261 height 28
click at [406, 421] on button "First" at bounding box center [404, 423] width 21 height 8
click at [611, 424] on button "Next" at bounding box center [613, 423] width 20 height 8
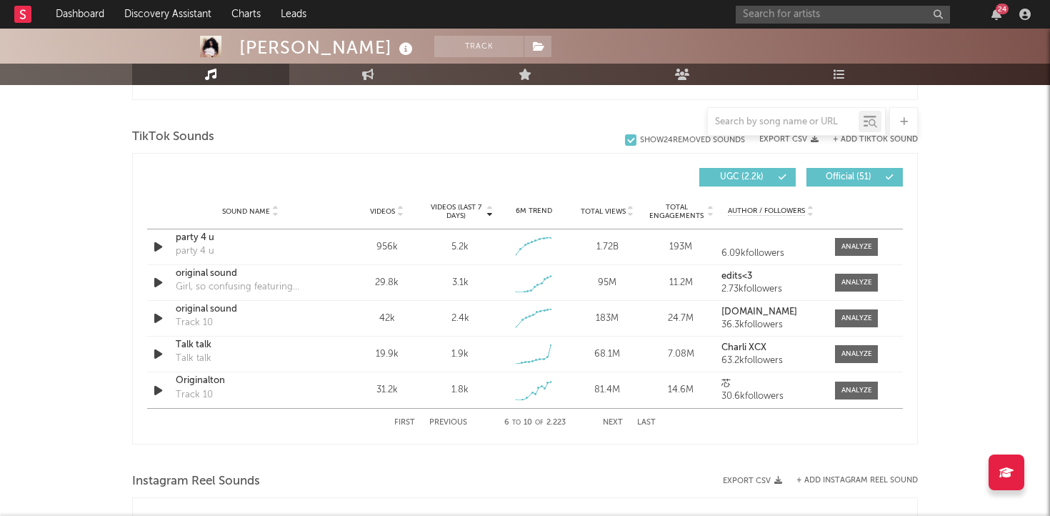
click at [406, 424] on button "First" at bounding box center [404, 423] width 21 height 8
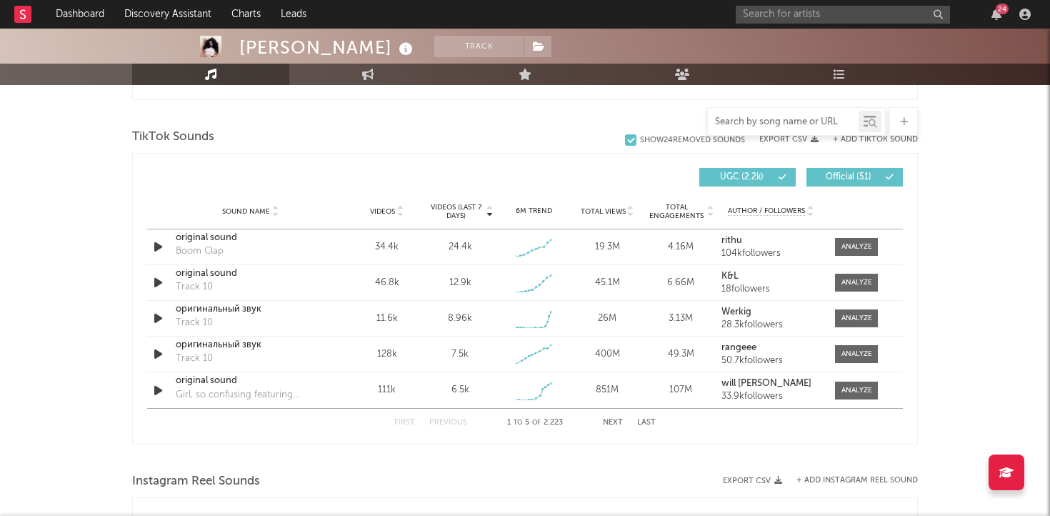
click at [804, 119] on input "text" at bounding box center [783, 121] width 151 height 11
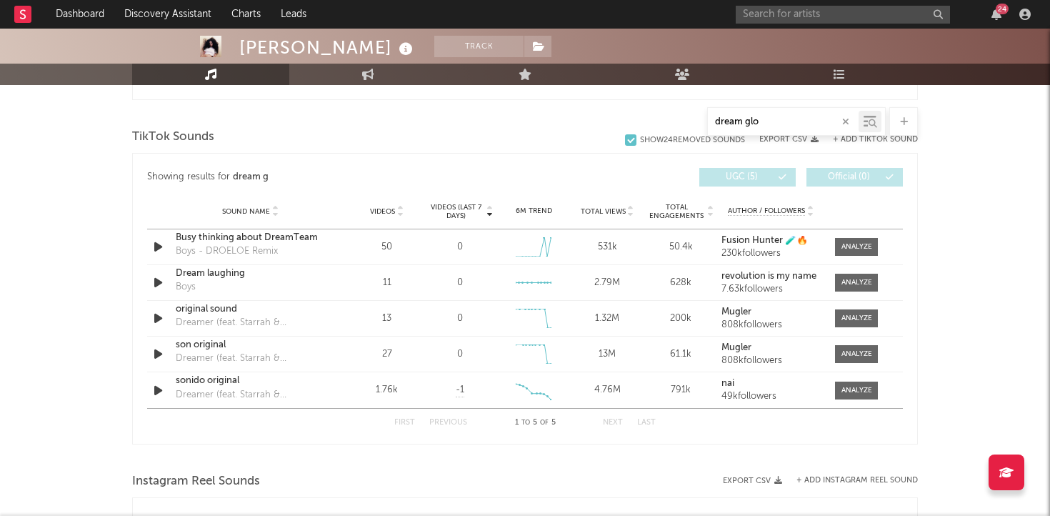
type input "dream glow"
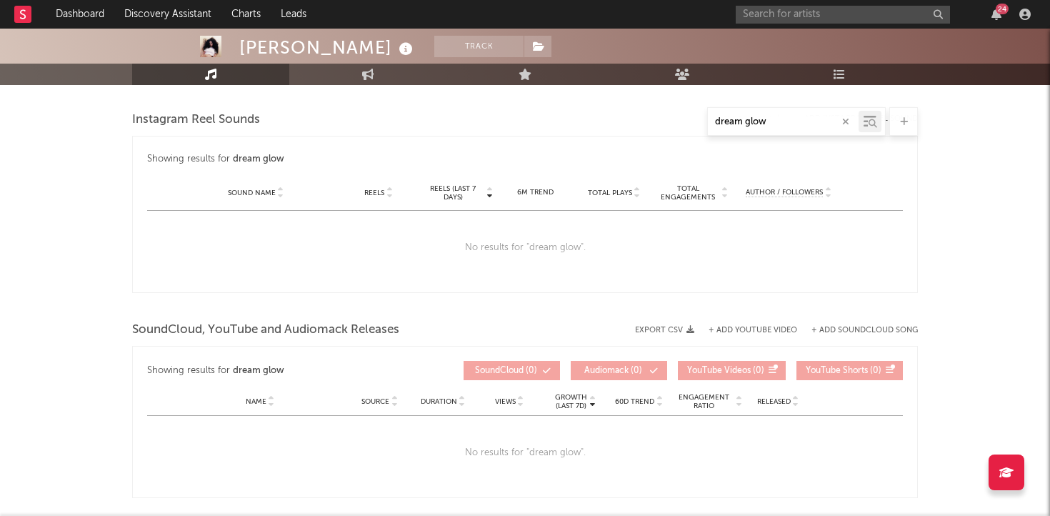
click at [844, 123] on icon "button" at bounding box center [845, 121] width 7 height 9
